Goal: Information Seeking & Learning: Find specific fact

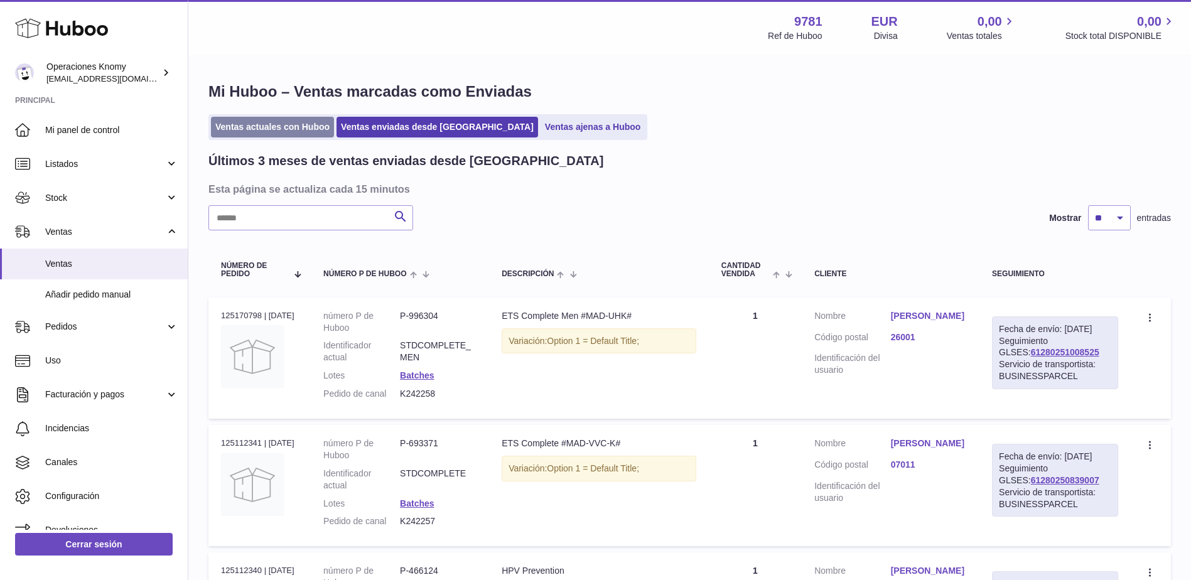
click at [267, 119] on link "Ventas actuales con Huboo" at bounding box center [272, 127] width 123 height 21
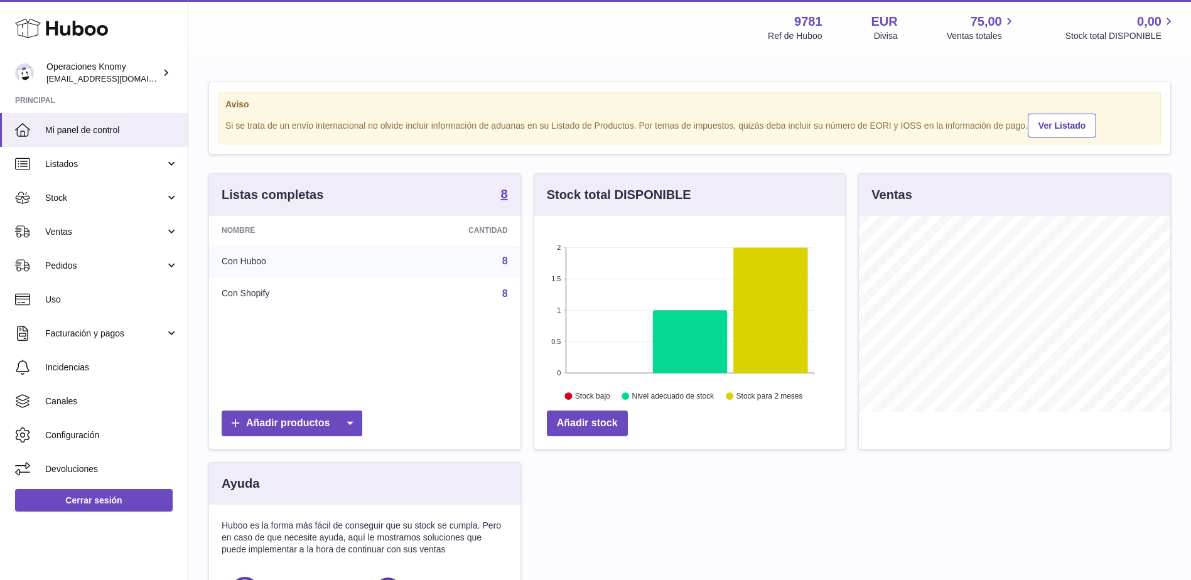
scroll to position [196, 311]
click at [92, 237] on span "Ventas" at bounding box center [105, 232] width 120 height 12
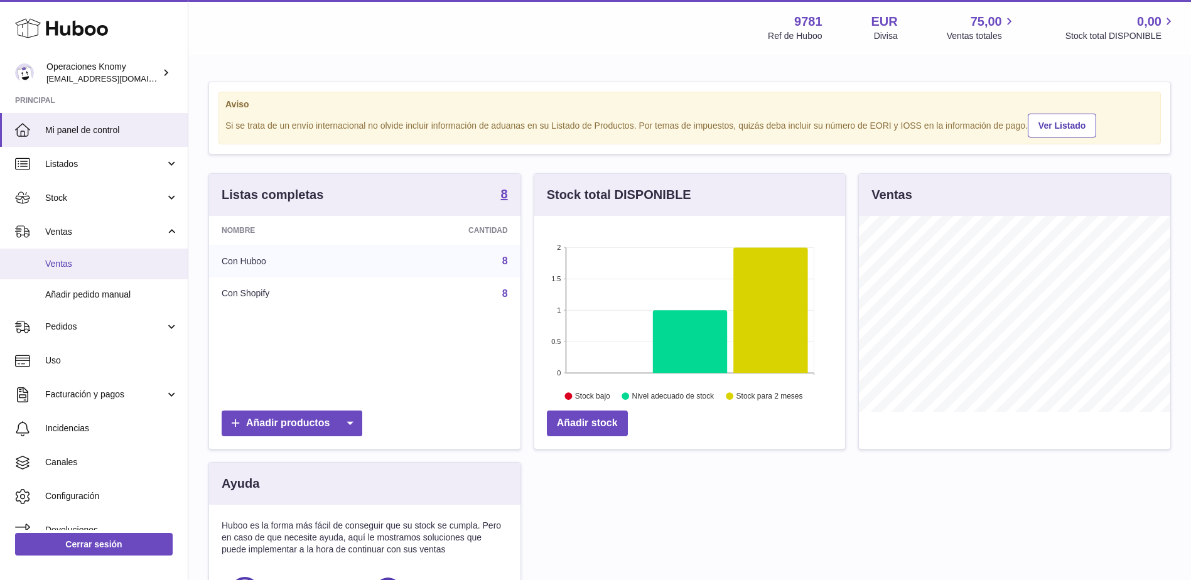
click at [92, 264] on span "Ventas" at bounding box center [111, 264] width 133 height 12
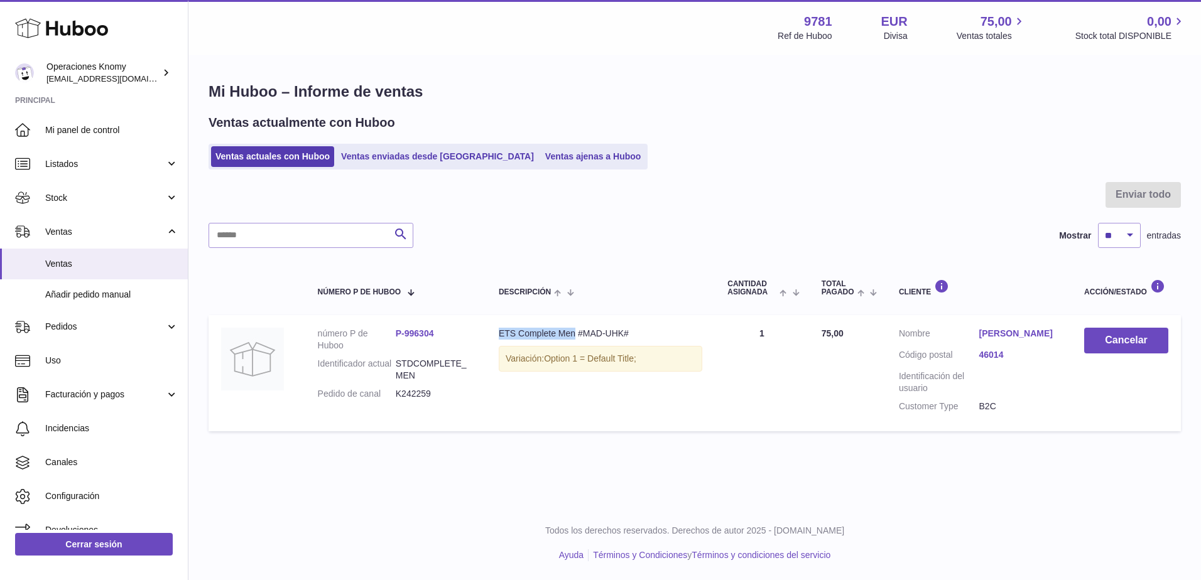
drag, startPoint x: 504, startPoint y: 338, endPoint x: 574, endPoint y: 333, distance: 69.8
click at [574, 333] on td "Descripción ETS Complete Men #MAD-UHK# Variación: Option 1 = Default Title;" at bounding box center [600, 373] width 229 height 116
copy div "ETS Complete Men"
click at [1010, 334] on link "Arturo Galan" at bounding box center [1019, 334] width 80 height 12
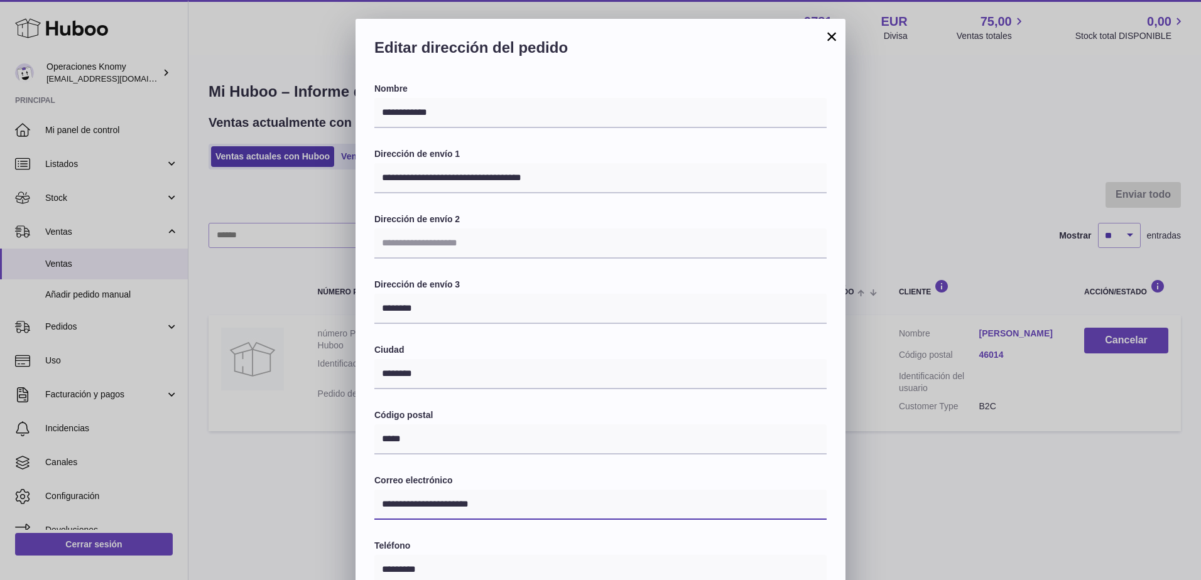
drag, startPoint x: 500, startPoint y: 509, endPoint x: 381, endPoint y: 504, distance: 118.8
click at [381, 504] on input "**********" at bounding box center [600, 505] width 452 height 30
